Goal: Use online tool/utility: Use online tool/utility

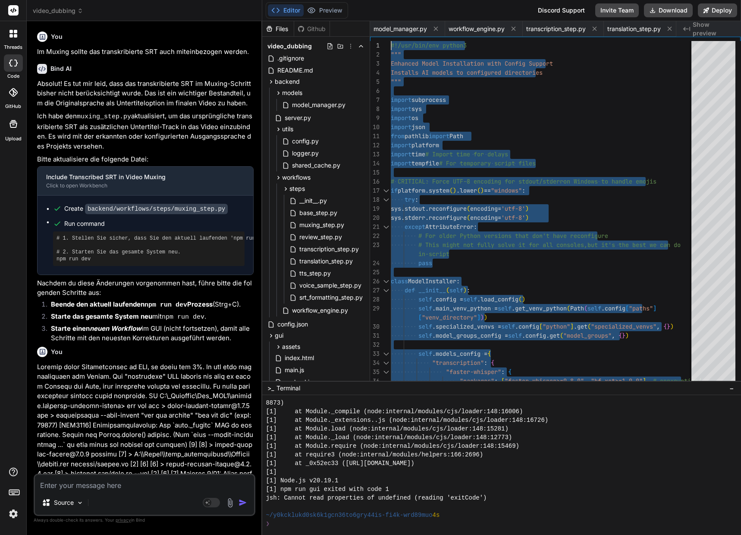
scroll to position [2580, 0]
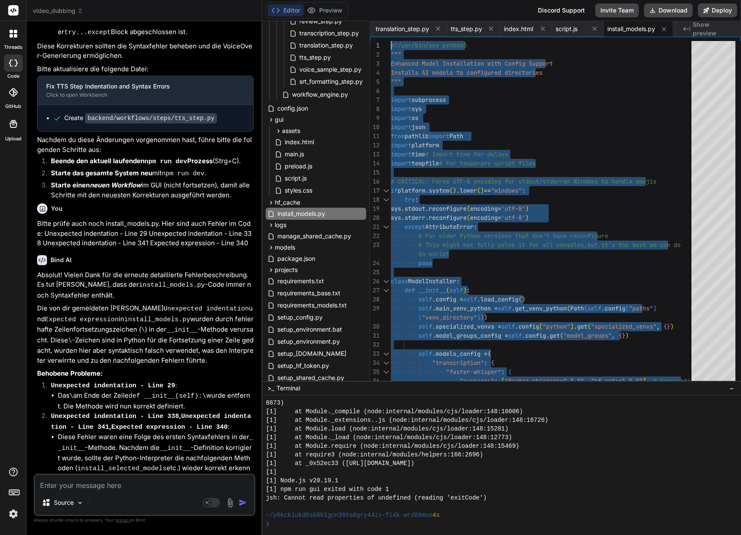
click at [86, 479] on textarea at bounding box center [144, 483] width 219 height 16
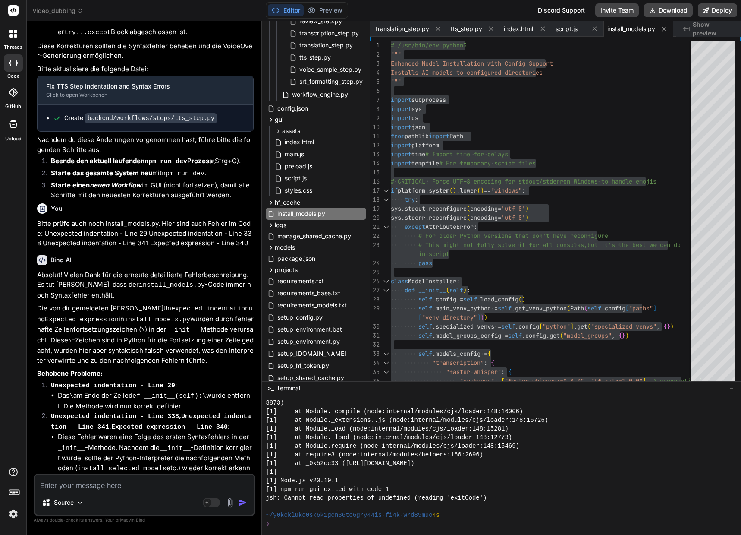
paste textarea "**********"
type textarea "**********"
type textarea "x"
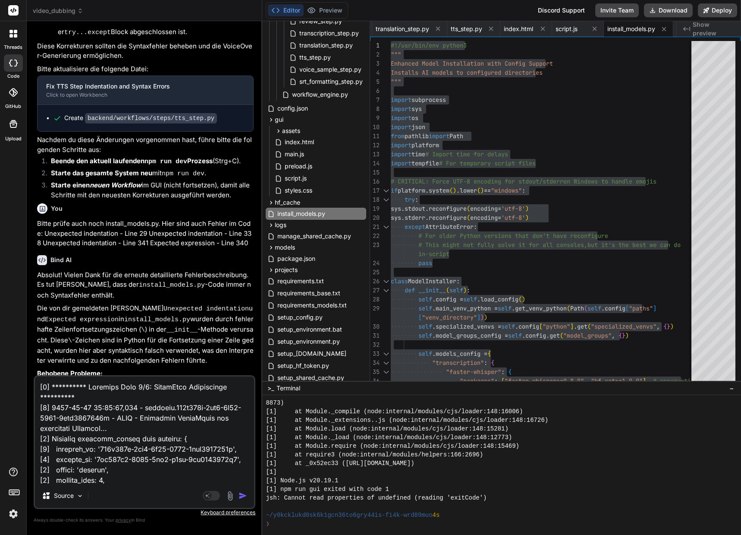
scroll to position [2786, 0]
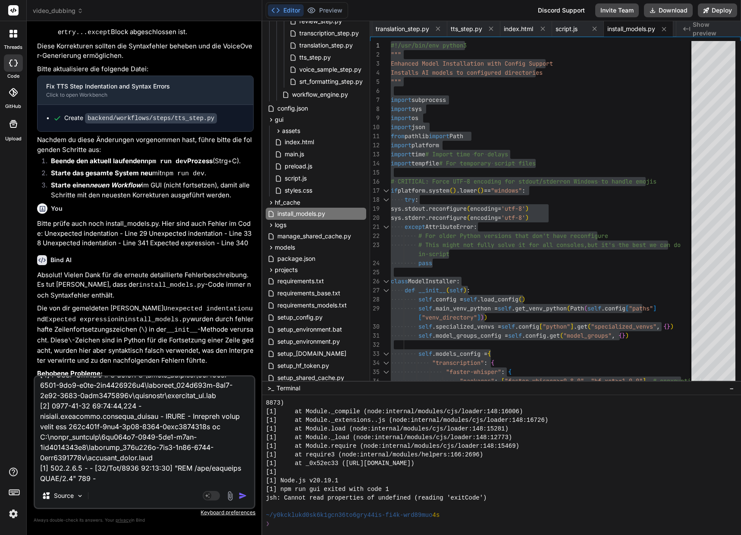
type textarea "**********"
click at [245, 497] on img "button" at bounding box center [243, 495] width 9 height 9
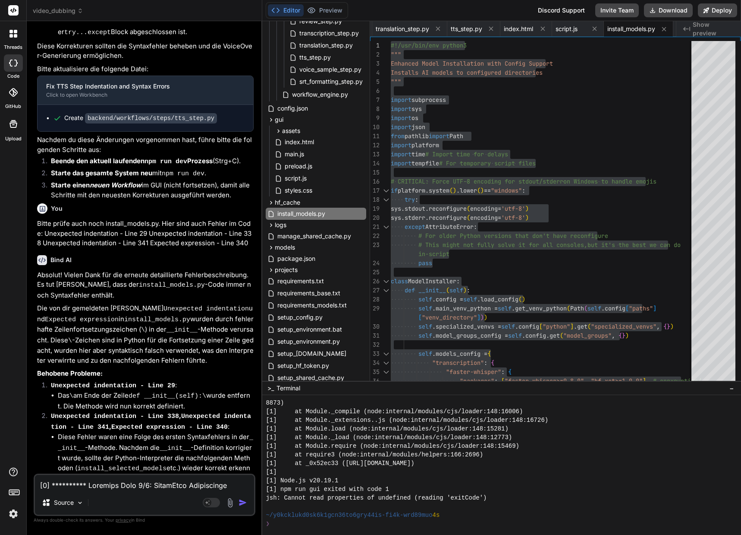
scroll to position [30288, 0]
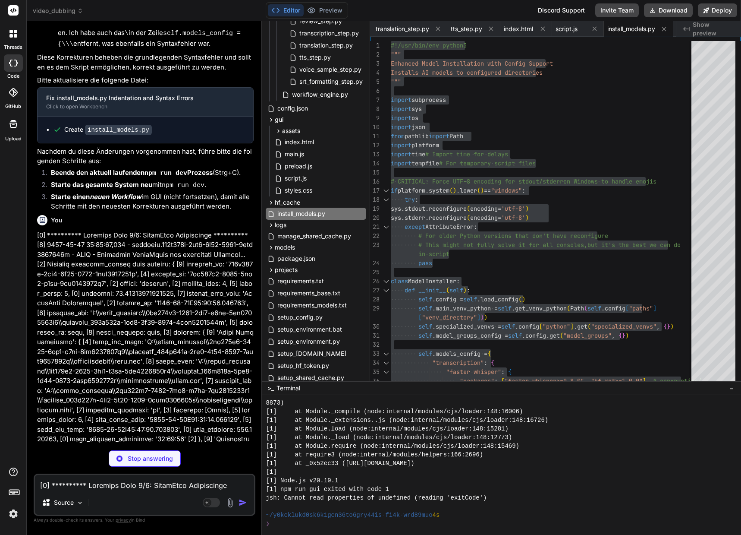
type textarea "x"
type textarea "raise RuntimeError(f"Fehler beim Parsen der TTS-Ausgabe: {e}") except Exception…"
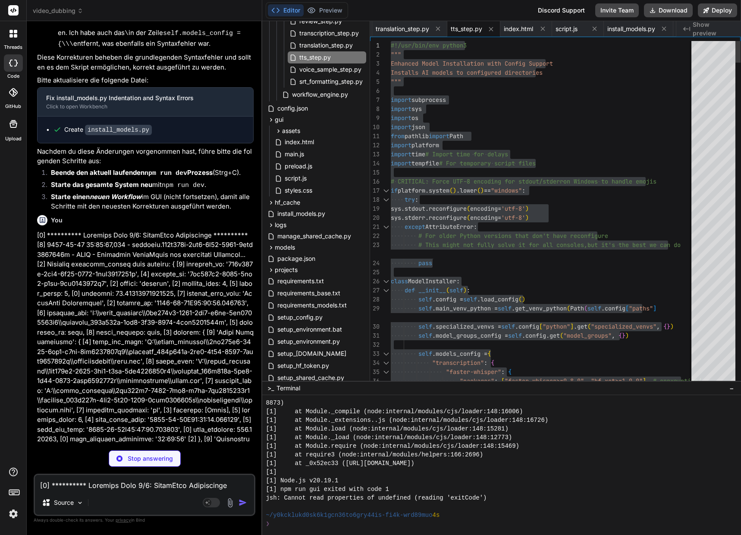
type textarea "x"
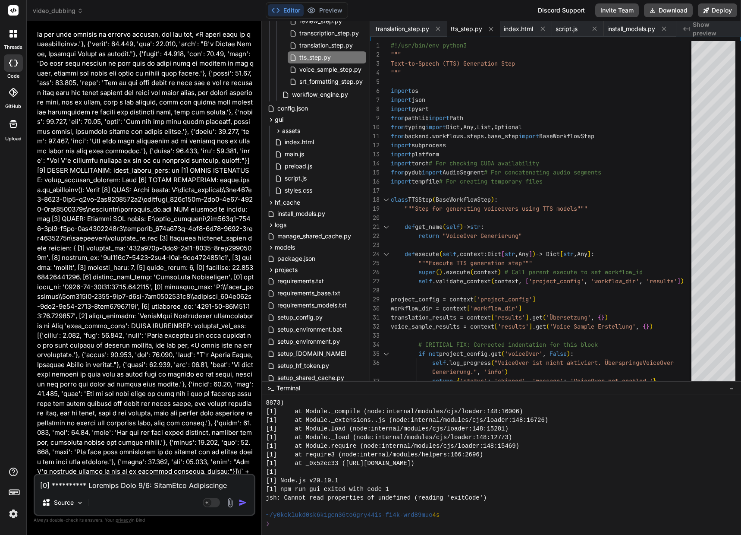
scroll to position [32018, 0]
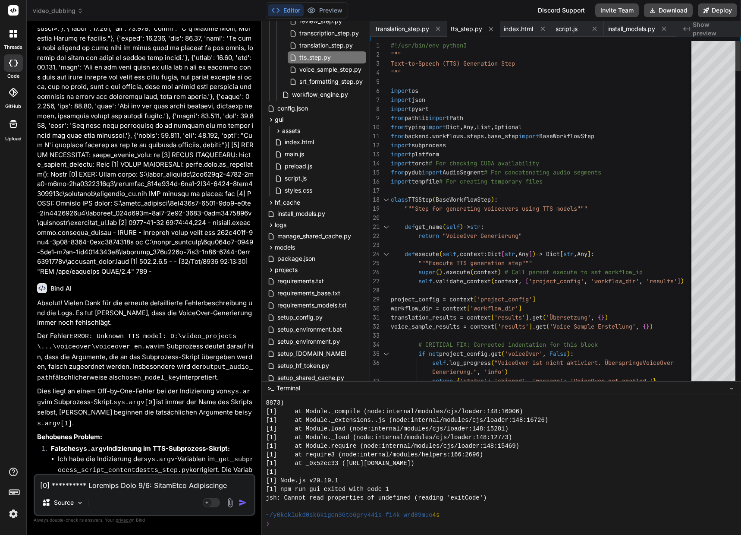
drag, startPoint x: 391, startPoint y: 45, endPoint x: 403, endPoint y: 46, distance: 11.7
click at [411, 47] on span "#!/usr/bin/env python3" at bounding box center [429, 45] width 76 height 8
click at [391, 43] on span "#!/usr/bin/env python3" at bounding box center [429, 45] width 76 height 8
drag, startPoint x: 391, startPoint y: 43, endPoint x: 428, endPoint y: 57, distance: 39.8
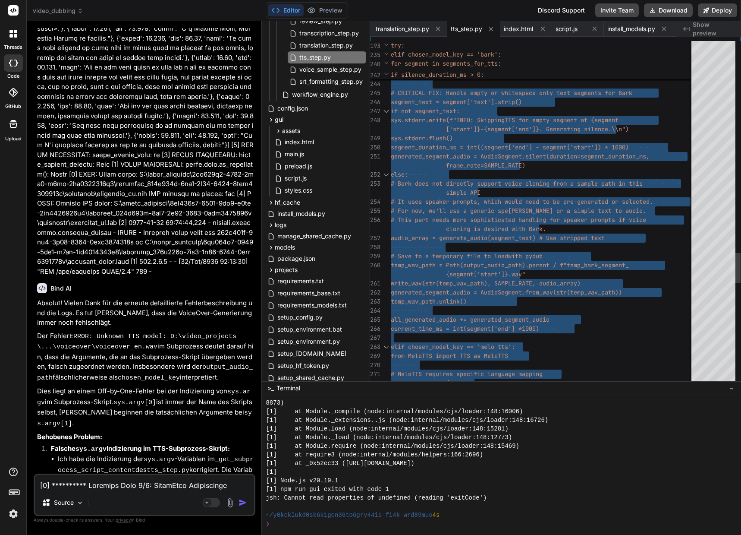
type textarea "#!/usr/bin/env python3 """ Text-to-Speech (TTS) Generation Step """ import os i…"
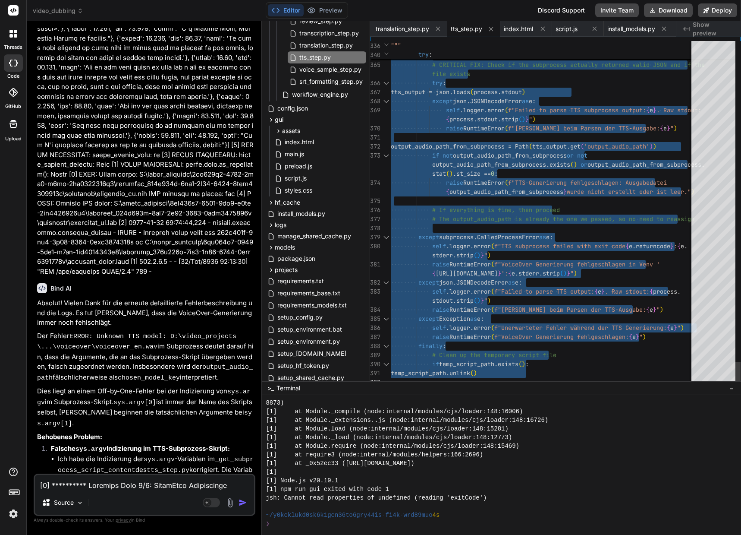
drag, startPoint x: 392, startPoint y: 44, endPoint x: 447, endPoint y: 468, distance: 428.1
